Goal: Navigation & Orientation: Find specific page/section

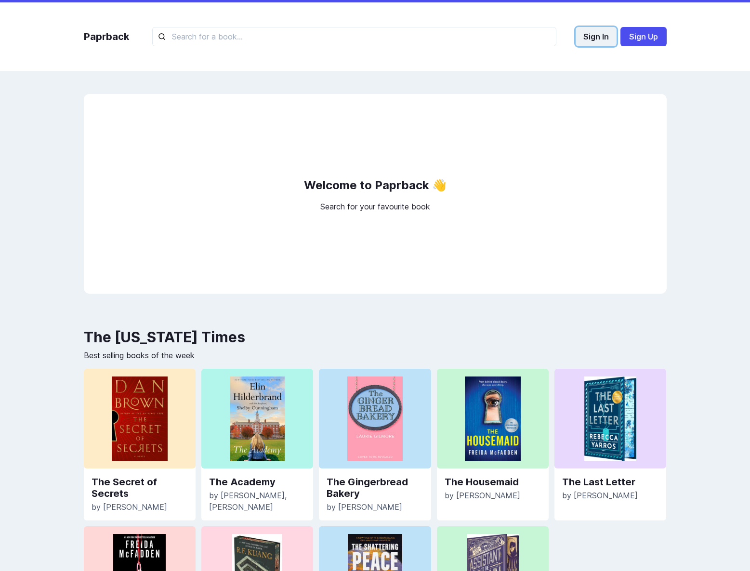
click at [600, 38] on button "Sign In" at bounding box center [595, 36] width 41 height 19
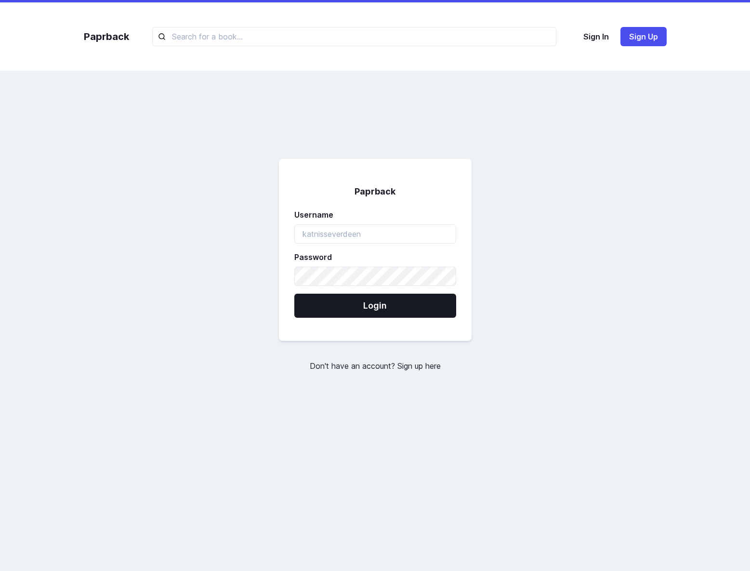
type input "ehgalter"
click at [539, 241] on div "Paprback Username ehgalter Password Login Don't have an account? Sign up here" at bounding box center [375, 265] width 602 height 343
click at [415, 302] on button "Login" at bounding box center [375, 306] width 162 height 24
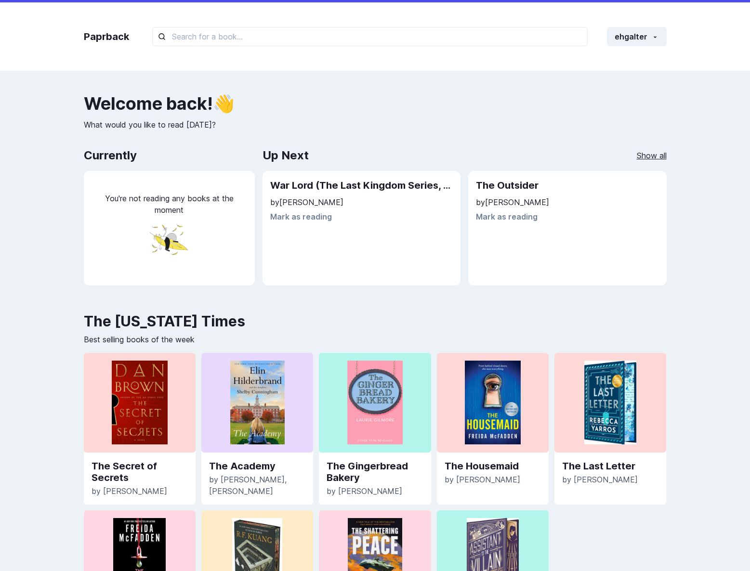
click at [659, 157] on link "Show all" at bounding box center [652, 156] width 30 height 12
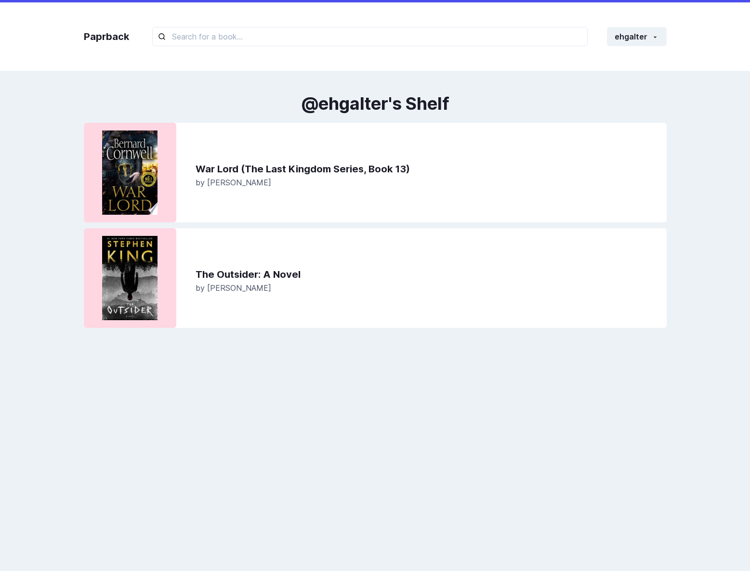
click at [141, 259] on img at bounding box center [129, 278] width 77 height 84
